Goal: Information Seeking & Learning: Learn about a topic

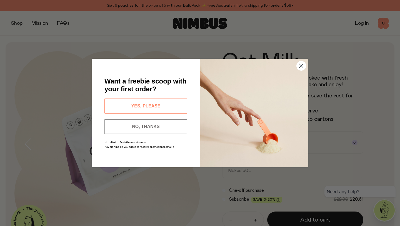
click at [303, 64] on icon "Close dialog" at bounding box center [302, 66] width 4 height 4
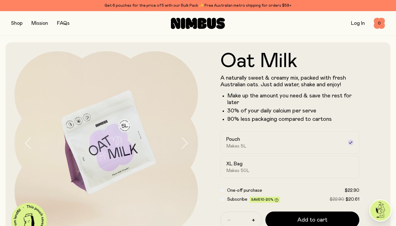
click at [64, 23] on link "FAQs" at bounding box center [63, 23] width 13 height 5
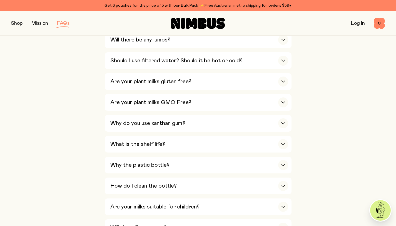
scroll to position [307, 0]
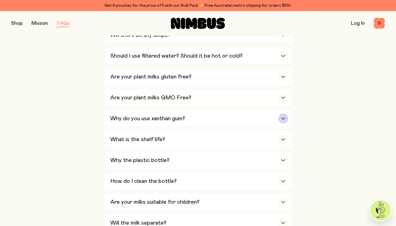
click at [123, 118] on h3 "Why do you use xanthan gum?" at bounding box center [147, 118] width 75 height 7
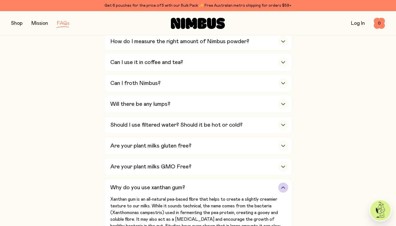
scroll to position [214, 0]
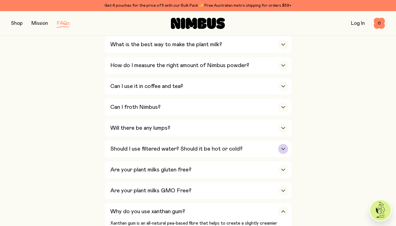
click at [130, 153] on div "Should I use filtered water? Should it be hot or cold?" at bounding box center [199, 148] width 178 height 17
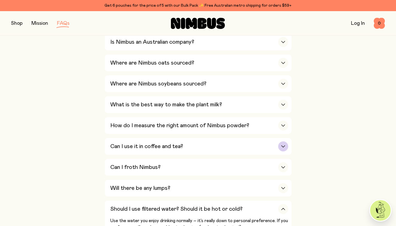
scroll to position [155, 0]
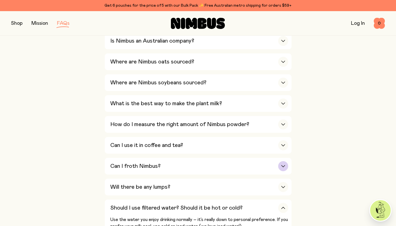
click at [126, 171] on div "Can I froth Nimbus?" at bounding box center [199, 166] width 178 height 17
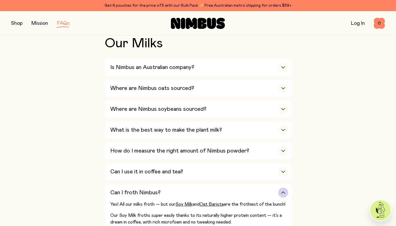
scroll to position [0, 0]
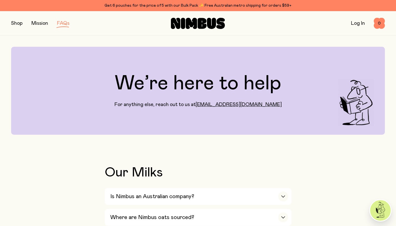
click at [19, 17] on div "Shop Mission FAQs Log In 0 0" at bounding box center [198, 23] width 374 height 24
click at [17, 25] on button "button" at bounding box center [16, 23] width 11 height 8
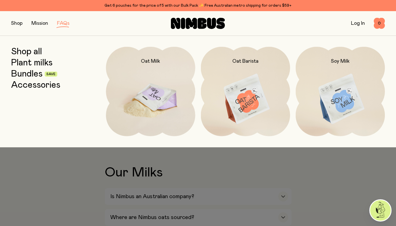
click at [169, 113] on img at bounding box center [150, 99] width 89 height 105
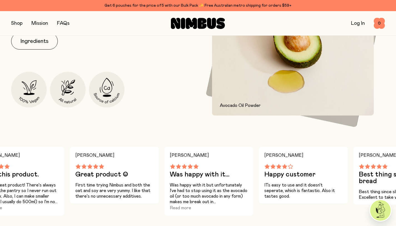
scroll to position [138, 0]
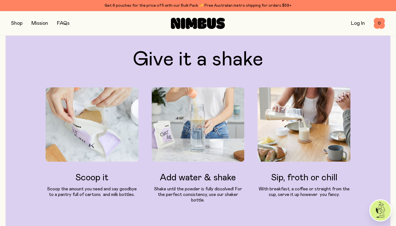
scroll to position [609, 0]
